Goal: Find specific page/section: Find specific page/section

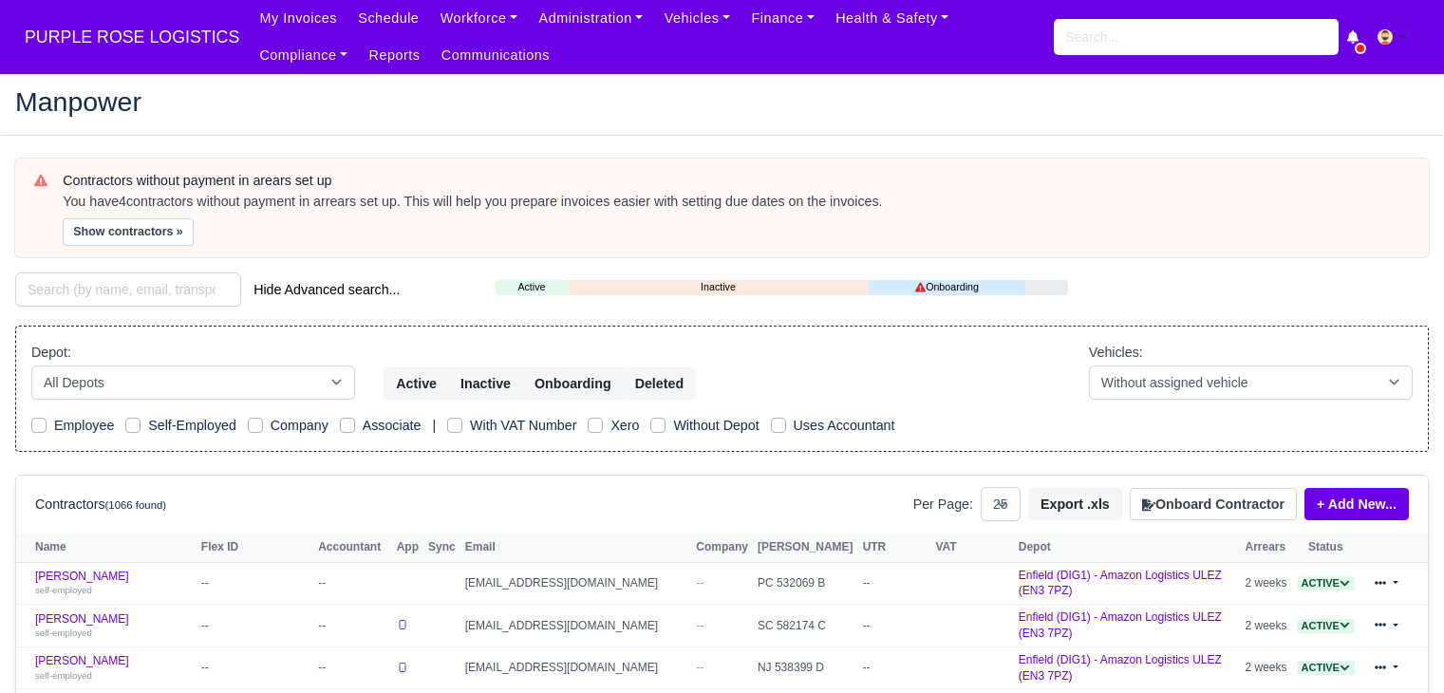
select select "25"
click at [94, 306] on div "Hide Advanced search..." at bounding box center [241, 291] width 480 height 38
click at [110, 297] on input "search" at bounding box center [128, 289] width 226 height 34
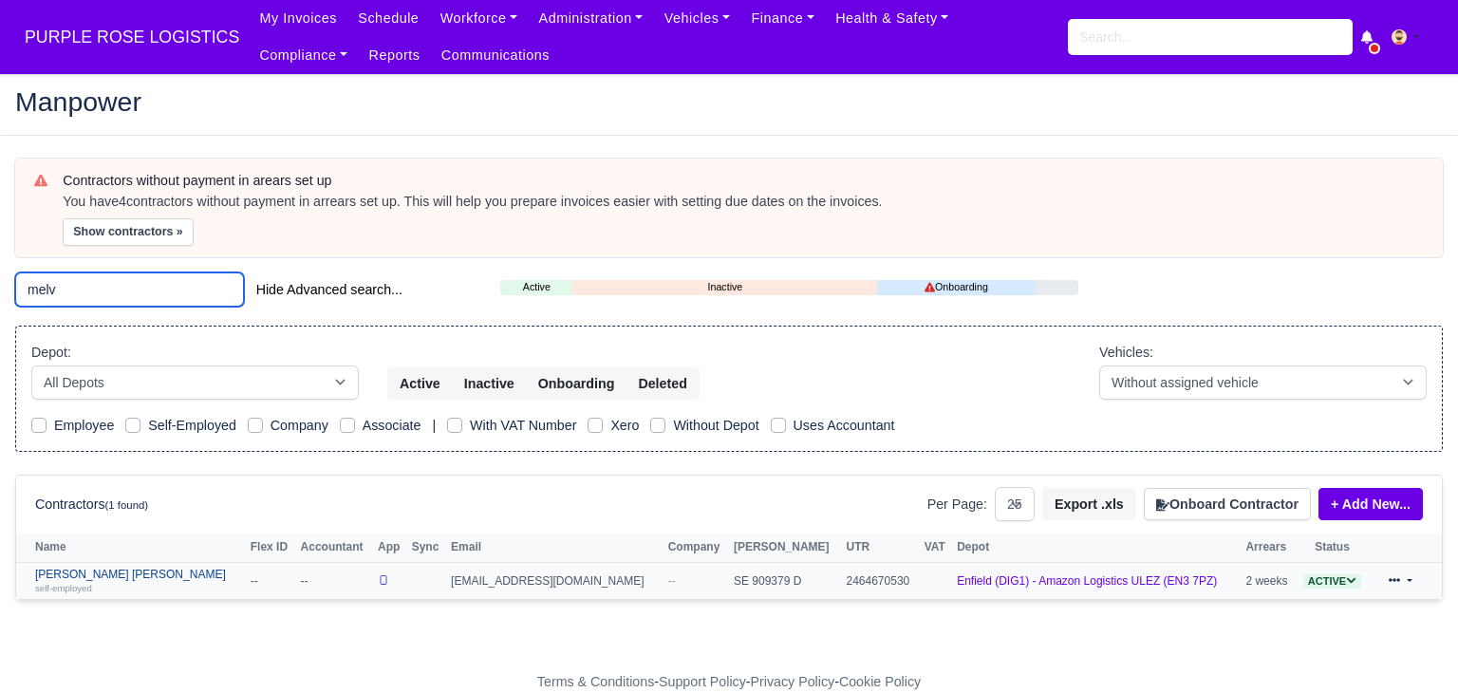
type input "melv"
click at [105, 573] on link "Melvin Otshudi Manya self-employed" at bounding box center [138, 582] width 206 height 28
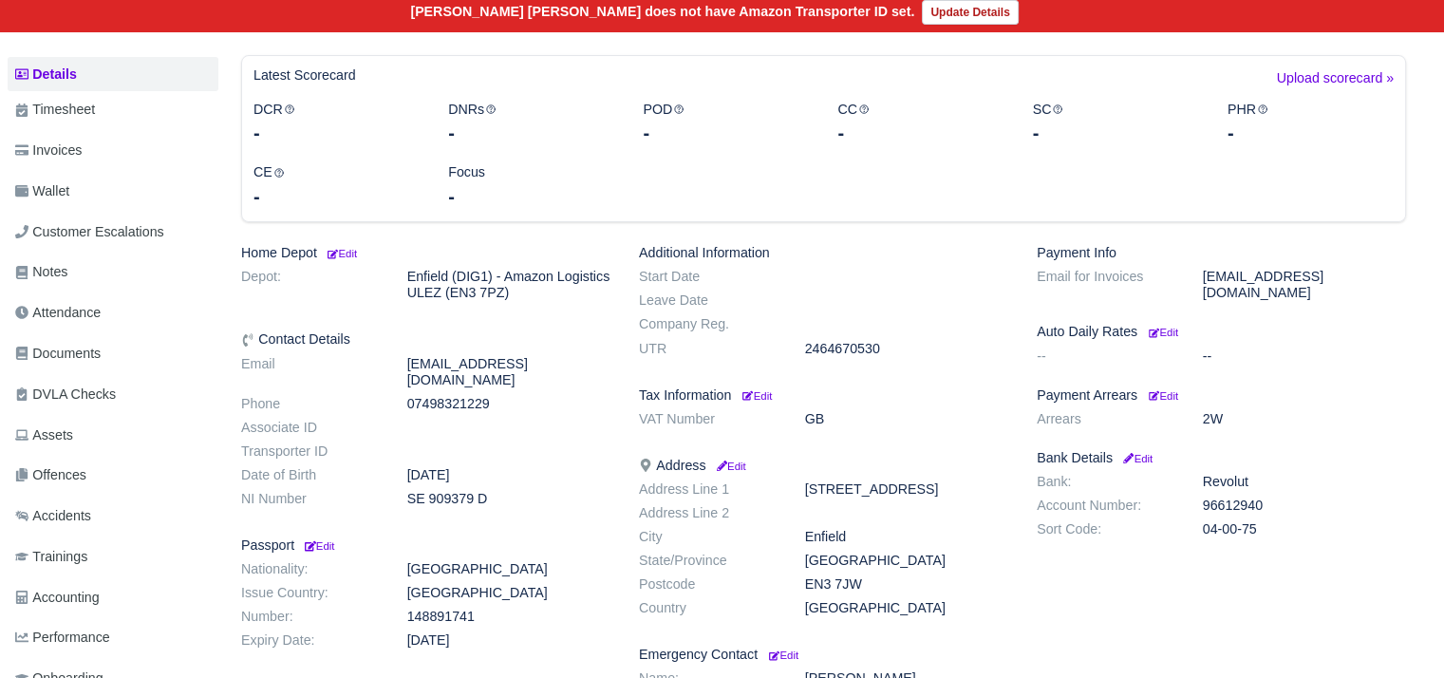
scroll to position [232, 8]
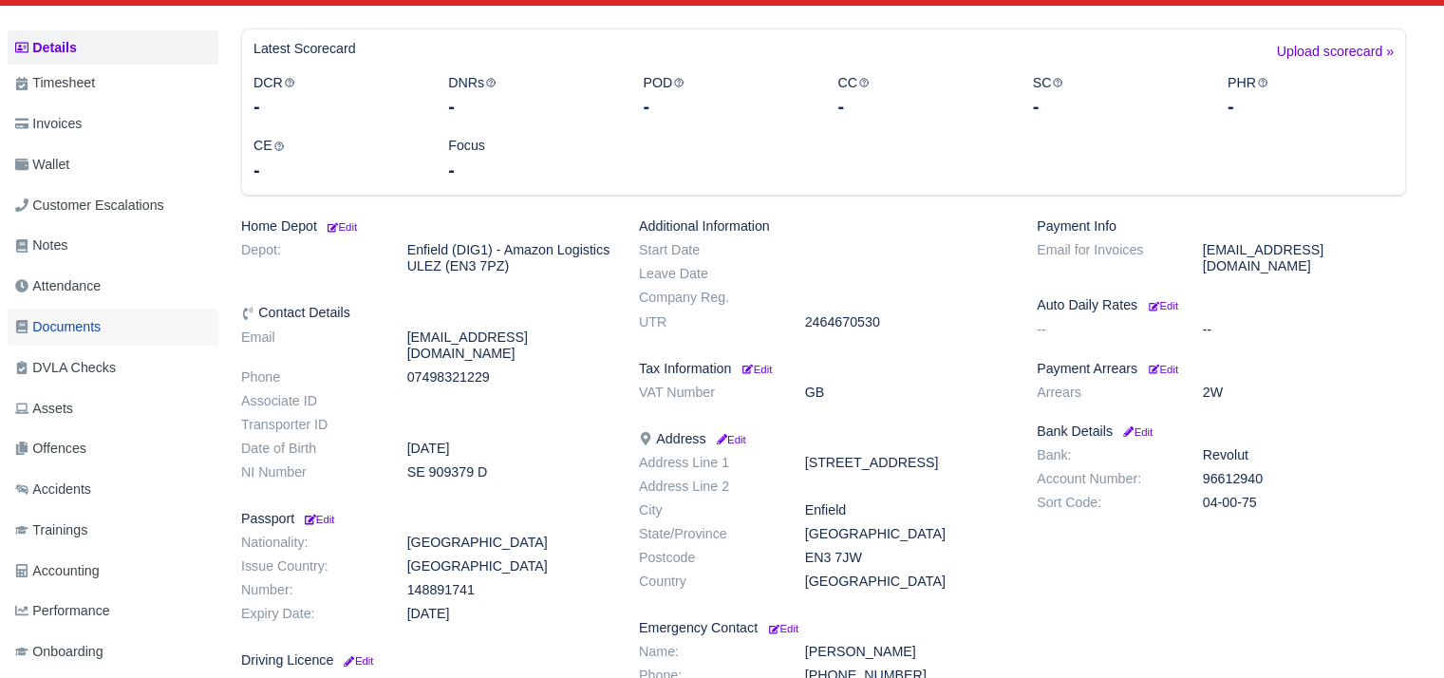
click at [101, 332] on span "Documents" at bounding box center [57, 327] width 85 height 22
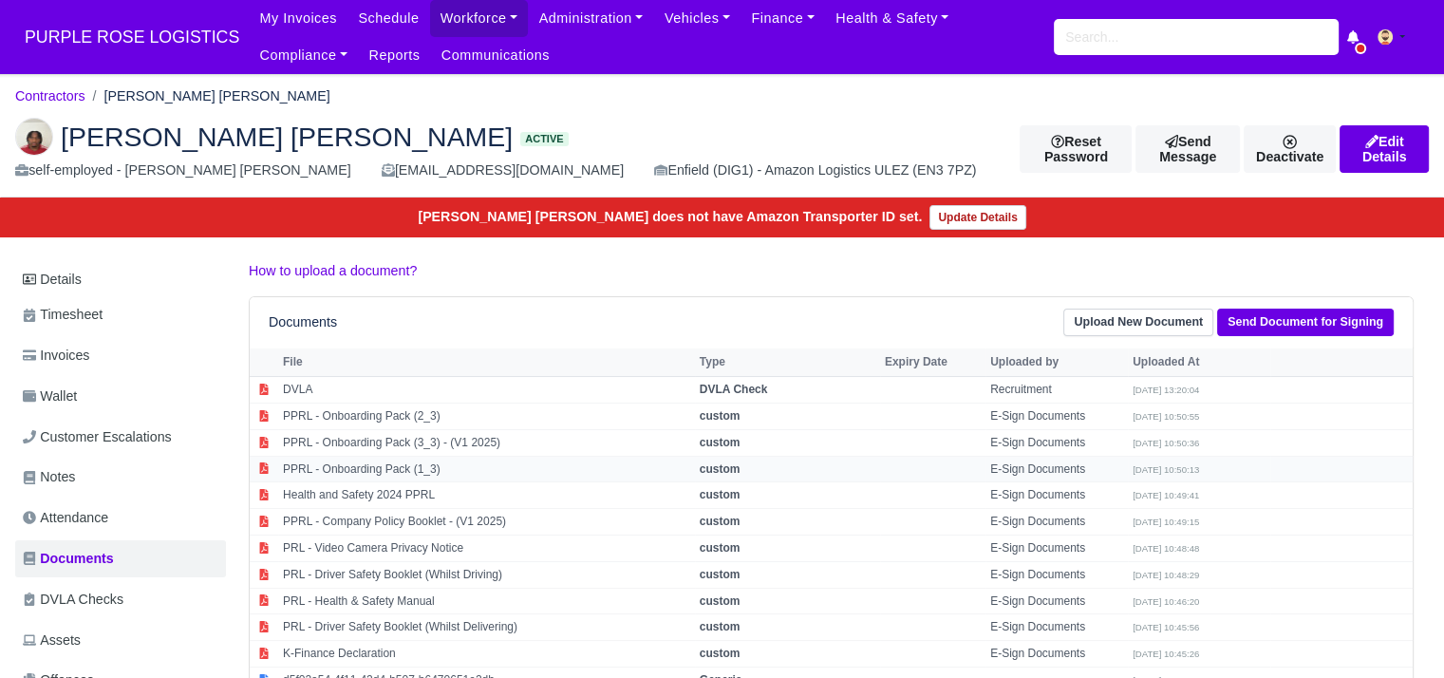
scroll to position [282, 0]
